Goal: Information Seeking & Learning: Learn about a topic

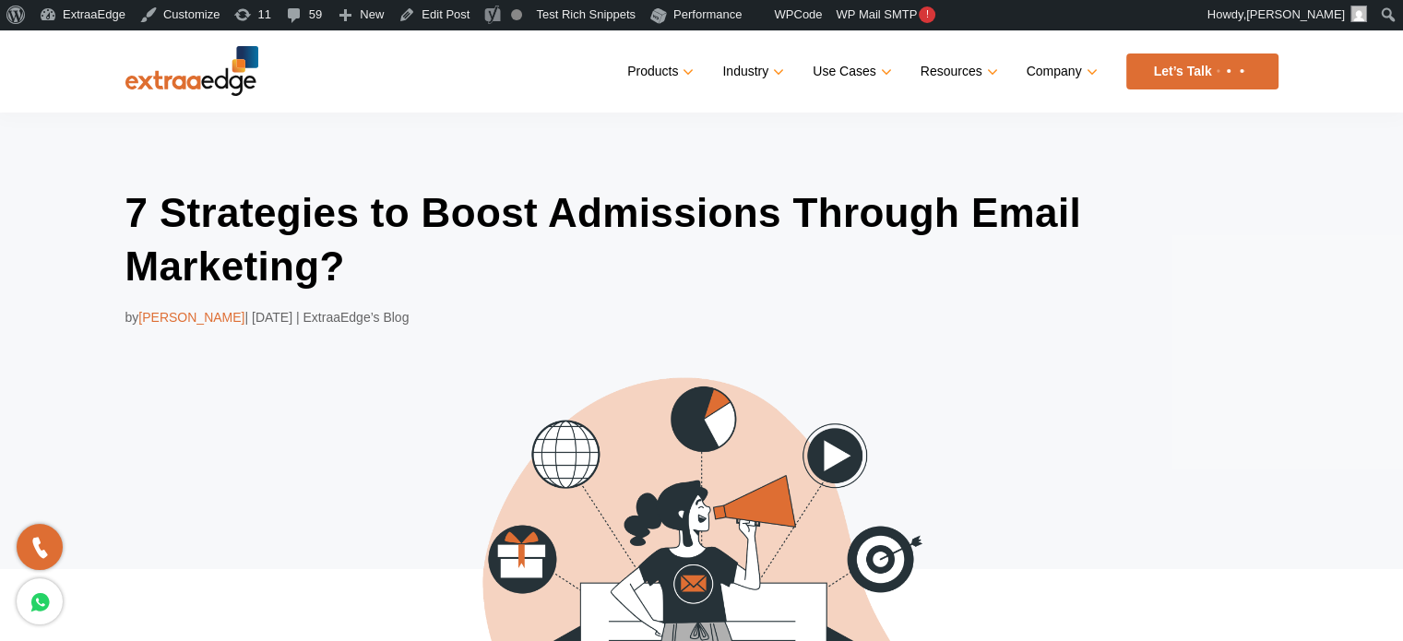
click at [100, 320] on div "7 Strategies to Boost Admissions Through Email Marketing? by [PERSON_NAME] | [D…" at bounding box center [701, 493] width 1403 height 760
click at [506, 72] on div "Products Education CRM Streamline your entire admissions process on a single pl…" at bounding box center [768, 71] width 1020 height 36
click at [414, 89] on nav "Menu Close Products Education CRM Streamline your entire admissions process on …" at bounding box center [701, 71] width 1153 height 83
click at [1379, 325] on div "7 Strategies to Boost Admissions Through Email Marketing? by [PERSON_NAME] | [D…" at bounding box center [701, 493] width 1403 height 760
click at [53, 77] on header "Menu Close Products Education CRM Streamline your entire admissions process on …" at bounding box center [701, 71] width 1403 height 83
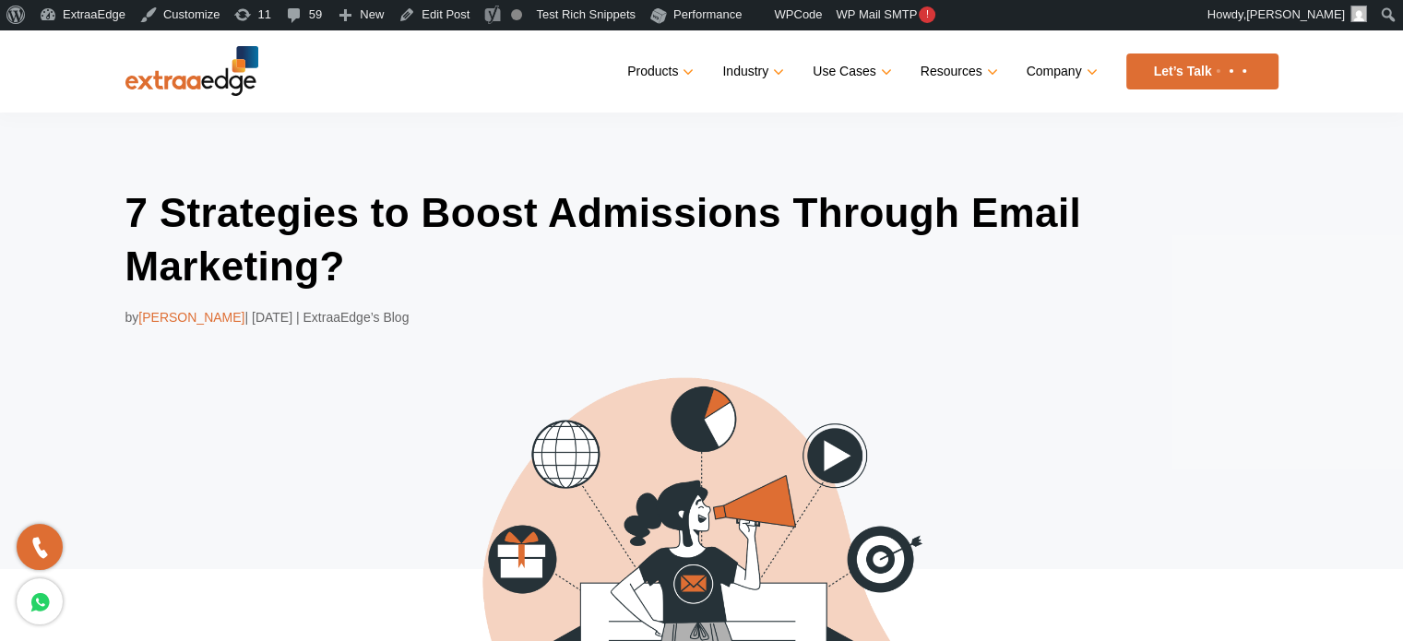
click at [53, 77] on header "Menu Close Products Education CRM Streamline your entire admissions process on …" at bounding box center [701, 71] width 1403 height 83
click at [47, 77] on header "Menu Close Products Education CRM Streamline your entire admissions process on …" at bounding box center [701, 71] width 1403 height 83
click at [47, 62] on header "Menu Close Products Education CRM Streamline your entire admissions process on …" at bounding box center [701, 71] width 1403 height 83
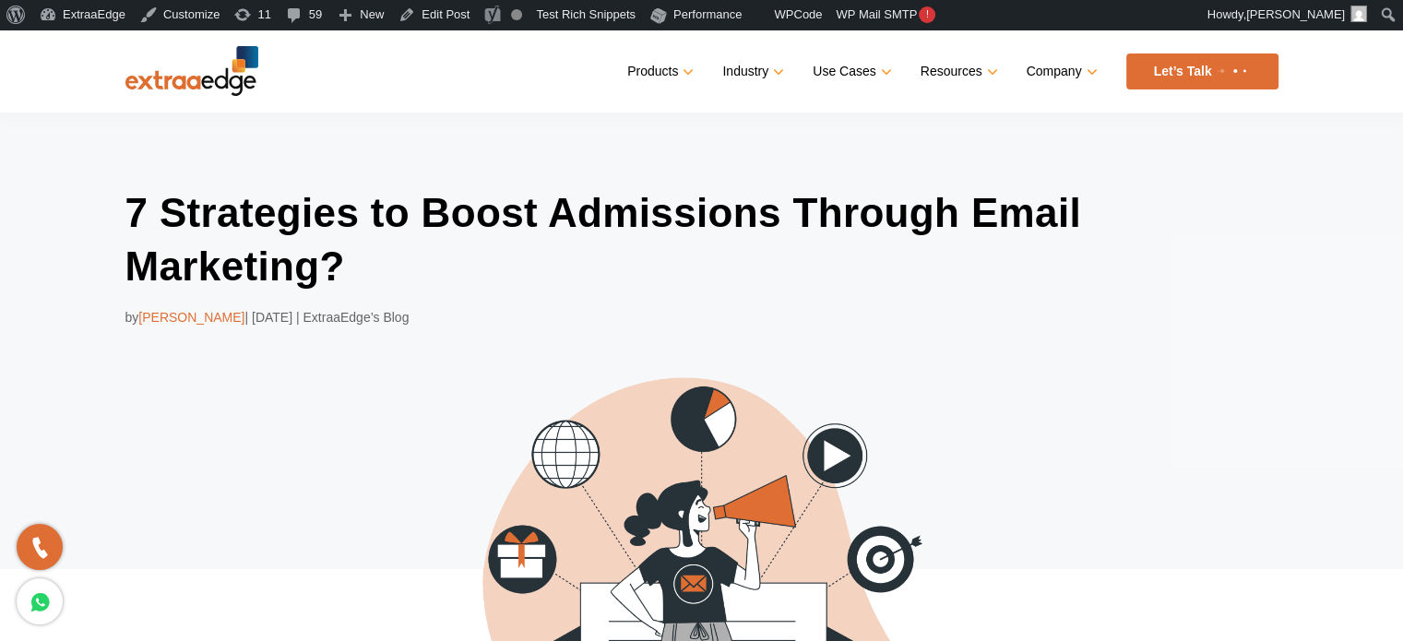
click at [47, 62] on header "Menu Close Products Education CRM Streamline your entire admissions process on …" at bounding box center [701, 71] width 1403 height 83
click at [464, 54] on div "Products Education CRM Streamline your entire admissions process on a single pl…" at bounding box center [768, 71] width 1020 height 36
click at [461, 58] on div "Products Education CRM Streamline your entire admissions process on a single pl…" at bounding box center [768, 71] width 1020 height 36
